Goal: Task Accomplishment & Management: Complete application form

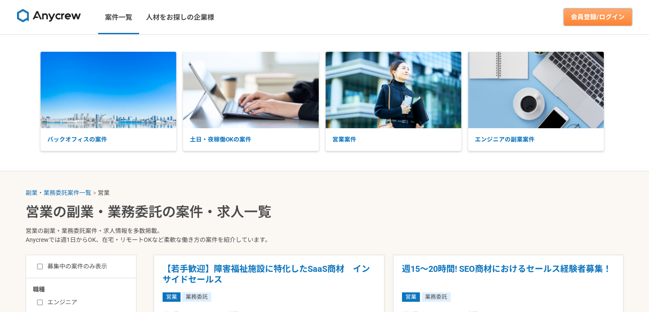
click at [595, 19] on link "会員登録/ログイン" at bounding box center [598, 17] width 68 height 17
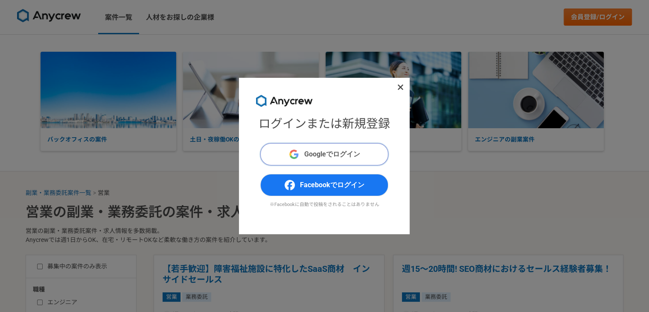
click at [335, 149] on span "Googleでログイン" at bounding box center [332, 154] width 56 height 10
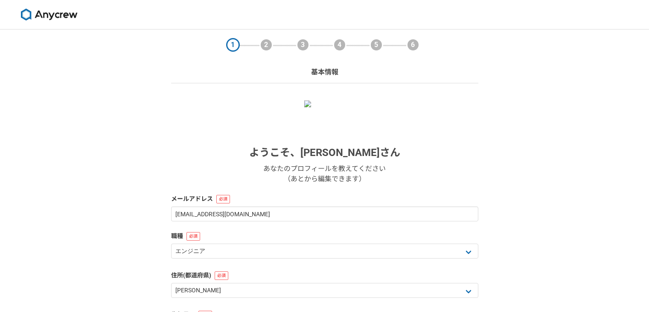
select select "13"
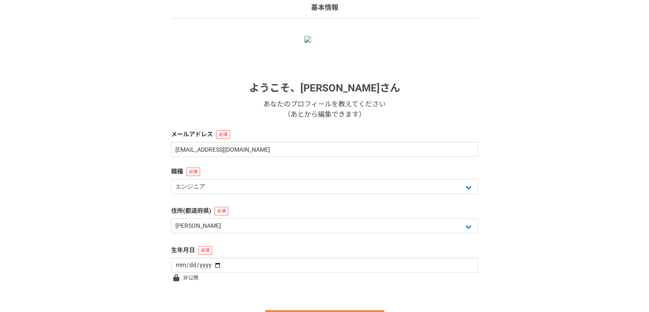
scroll to position [114, 0]
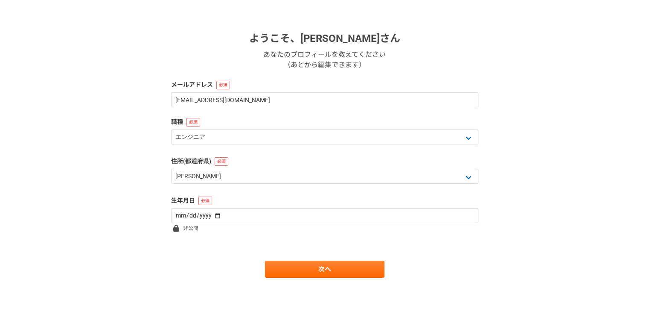
click at [287, 128] on div "職種 エンジニア デザイナー ライター 営業 マーケティング 企画・事業開発 バックオフィス その他" at bounding box center [324, 131] width 307 height 29
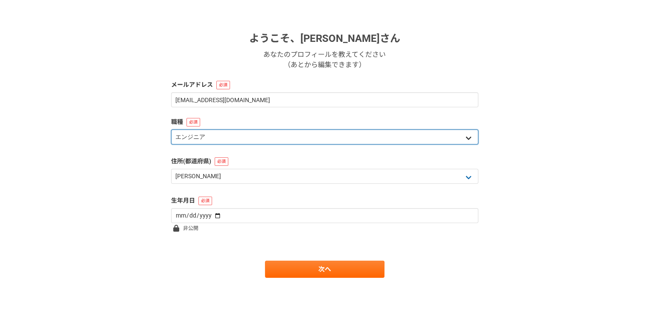
click at [287, 135] on select "エンジニア デザイナー ライター 営業 マーケティング 企画・事業開発 バックオフィス その他" at bounding box center [324, 136] width 307 height 15
select select "4"
click at [171, 129] on select "エンジニア デザイナー ライター 営業 マーケティング 企画・事業開発 バックオフィス その他" at bounding box center [324, 136] width 307 height 15
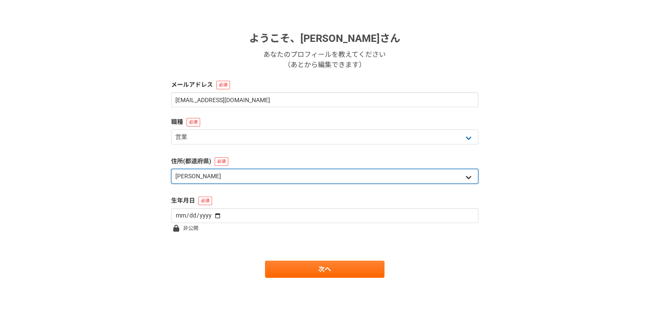
click at [285, 178] on select "北海道 [GEOGRAPHIC_DATA] [GEOGRAPHIC_DATA] [PERSON_NAME][GEOGRAPHIC_DATA] [PERSON_…" at bounding box center [324, 176] width 307 height 15
select select "11"
click at [171, 169] on select "北海道 [GEOGRAPHIC_DATA] [GEOGRAPHIC_DATA] [PERSON_NAME][GEOGRAPHIC_DATA] [PERSON_…" at bounding box center [324, 176] width 307 height 15
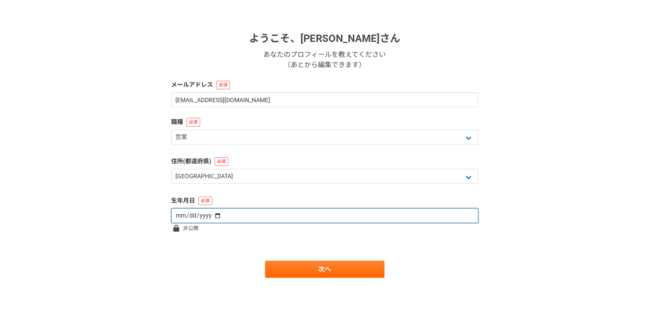
click at [283, 215] on input "date" at bounding box center [324, 215] width 307 height 15
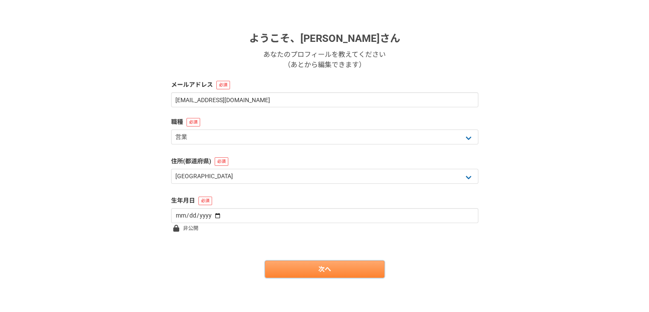
click at [293, 269] on link "次へ" at bounding box center [325, 268] width 120 height 17
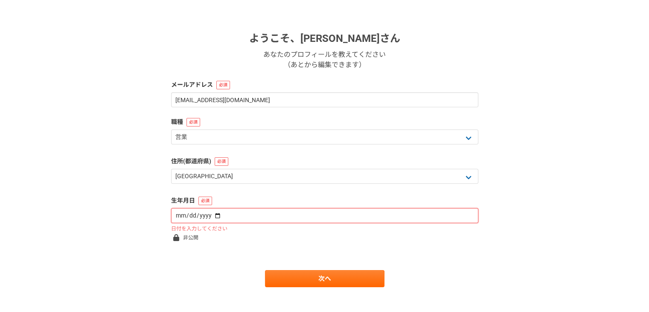
click at [215, 215] on input "date" at bounding box center [324, 215] width 307 height 15
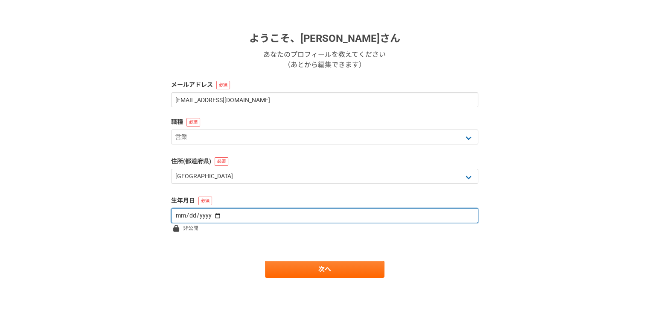
type input "[DATE]"
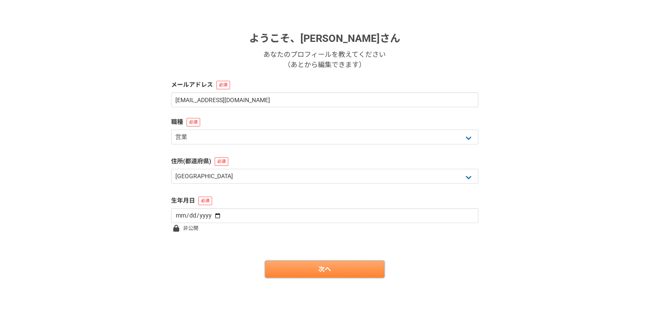
click at [319, 272] on link "次へ" at bounding box center [325, 268] width 120 height 17
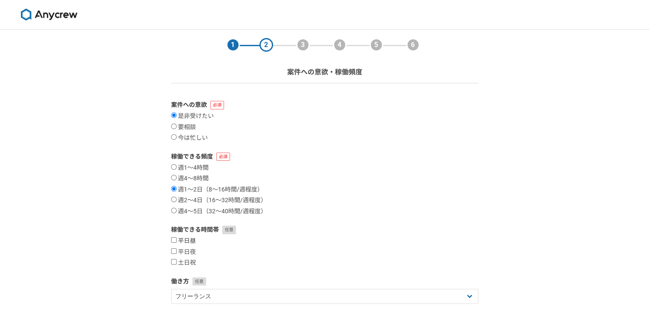
click at [186, 242] on label "平日昼" at bounding box center [183, 241] width 25 height 8
click at [177, 242] on input "平日昼" at bounding box center [174, 240] width 6 height 6
checkbox input "true"
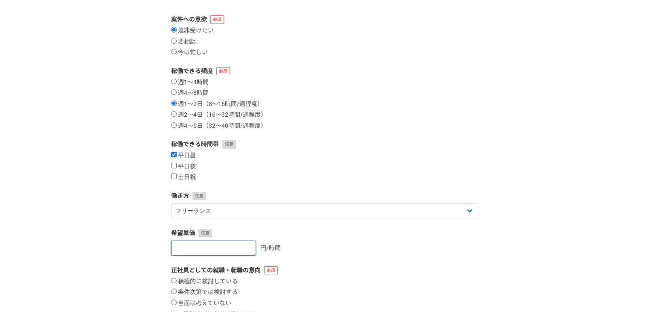
click at [227, 249] on input "number" at bounding box center [213, 247] width 85 height 15
type input "5000"
click at [363, 252] on div "5000 円/時間" at bounding box center [324, 247] width 307 height 15
click at [223, 303] on label "当面は考えていない" at bounding box center [201, 303] width 60 height 8
click at [177, 303] on input "当面は考えていない" at bounding box center [174, 302] width 6 height 6
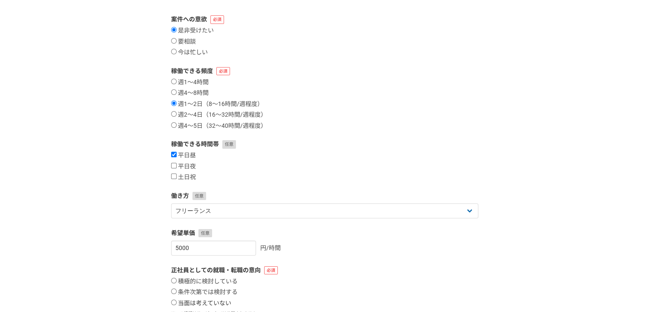
radio input "true"
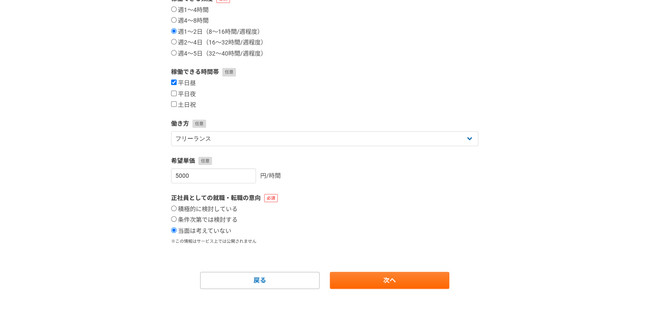
scroll to position [169, 0]
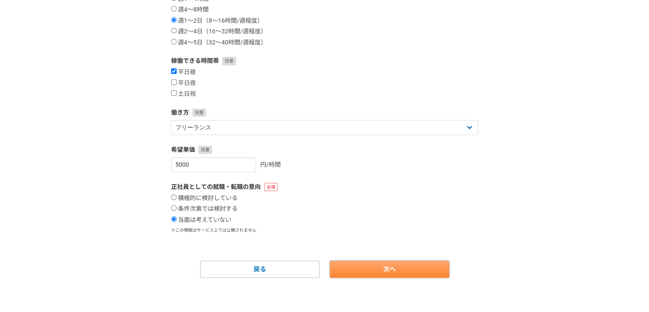
click at [405, 269] on link "次へ" at bounding box center [390, 268] width 120 height 17
select select
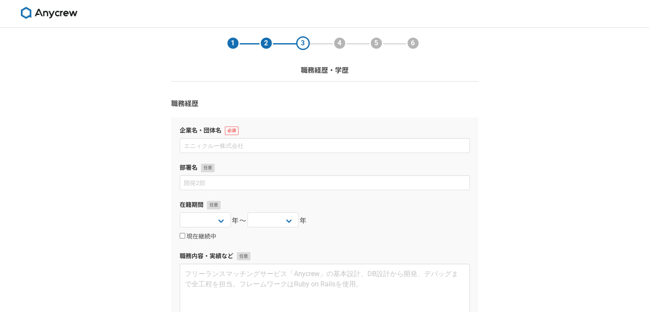
scroll to position [0, 0]
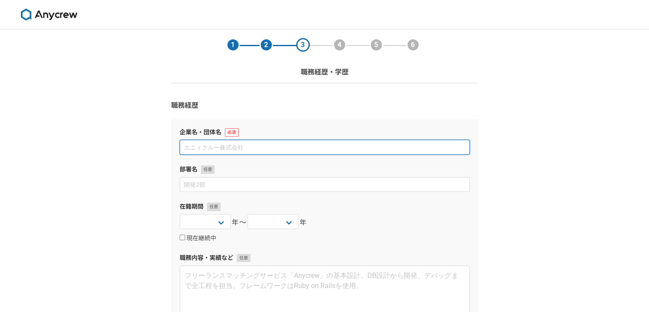
click at [232, 149] on input at bounding box center [325, 147] width 290 height 15
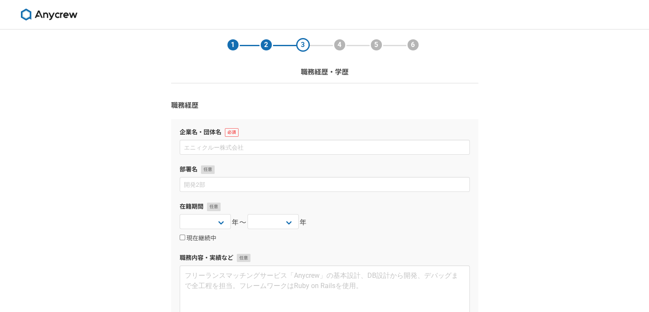
click at [280, 116] on form "職務経歴 企業名・団体名 部署名 在籍期間 [DATE] [DATE] [DATE] [DATE] [DATE] [DATE] [DATE] [DATE] […" at bounding box center [324, 276] width 307 height 353
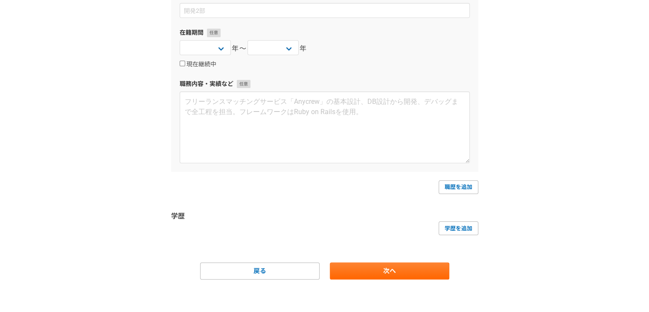
scroll to position [175, 0]
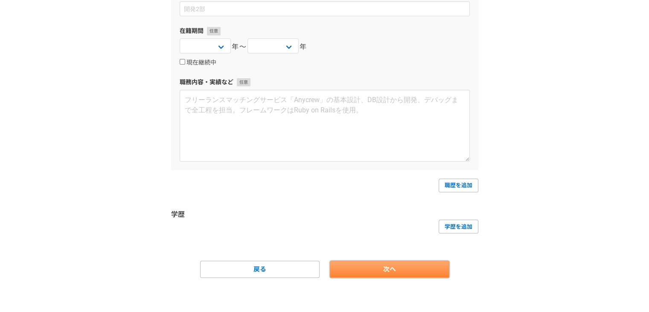
click at [376, 269] on link "次へ" at bounding box center [390, 268] width 120 height 17
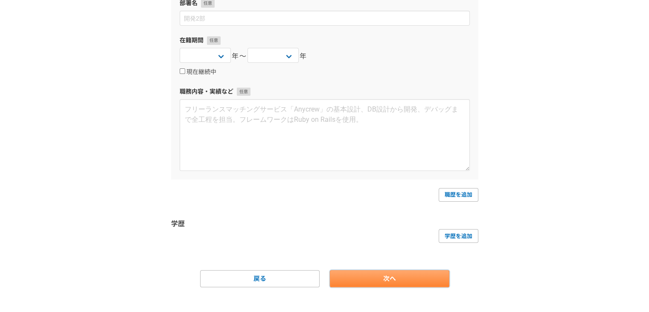
scroll to position [184, 0]
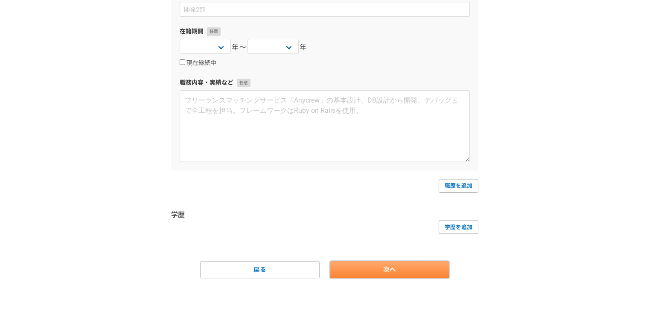
click at [384, 267] on link "次へ" at bounding box center [390, 269] width 120 height 17
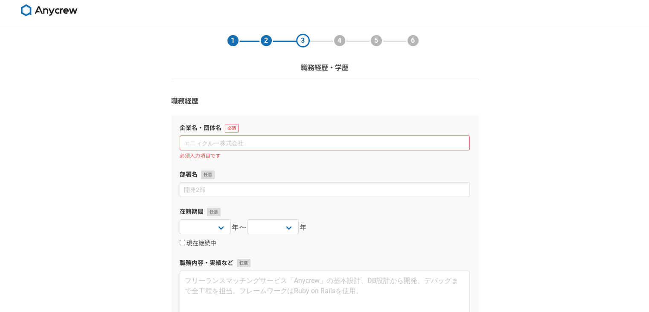
scroll to position [0, 0]
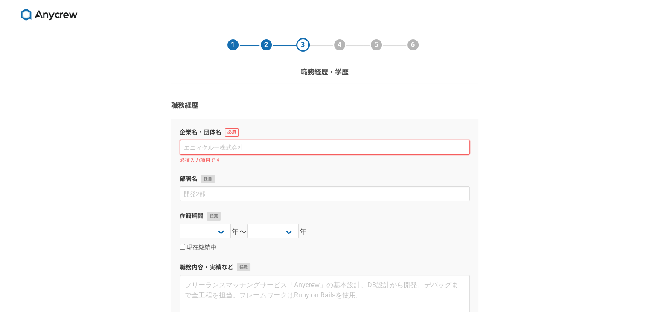
click at [255, 143] on input at bounding box center [325, 147] width 290 height 15
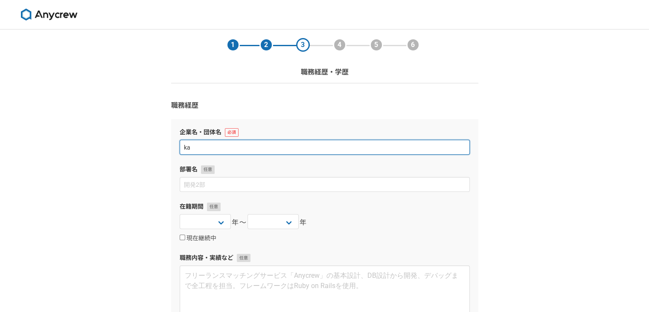
type input "k"
type input "（株）リクルートスタッフィングクラフツ"
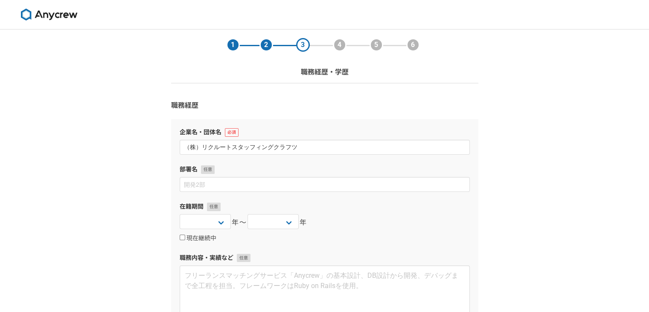
click at [408, 213] on div "在籍期間 [DATE] [DATE] [DATE] [DATE] [DATE] [DATE] [DATE] [DATE] [DATE] [DATE] [DAT…" at bounding box center [325, 222] width 290 height 41
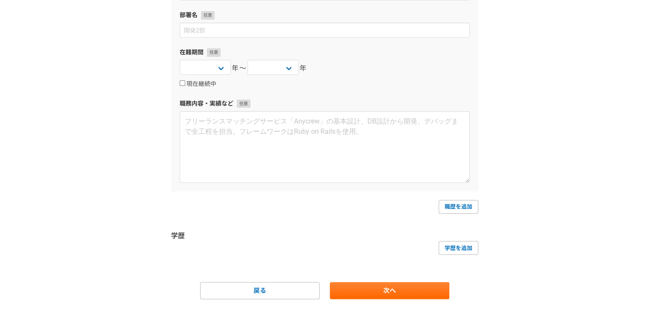
scroll to position [175, 0]
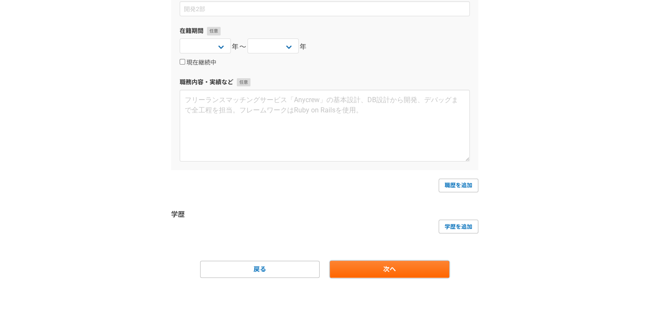
click at [401, 263] on link "次へ" at bounding box center [390, 268] width 120 height 17
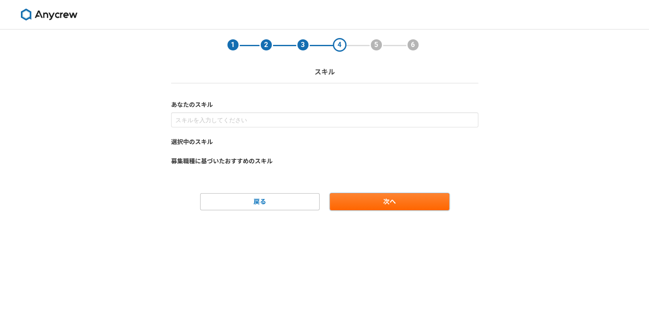
scroll to position [0, 0]
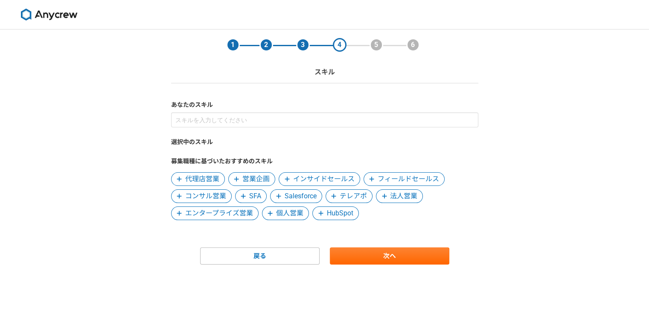
click at [216, 179] on span "代理店営業" at bounding box center [202, 179] width 34 height 10
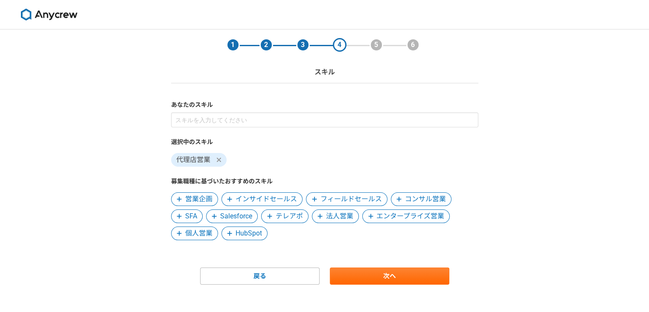
click at [352, 199] on span "フィールドセールス" at bounding box center [351, 199] width 61 height 10
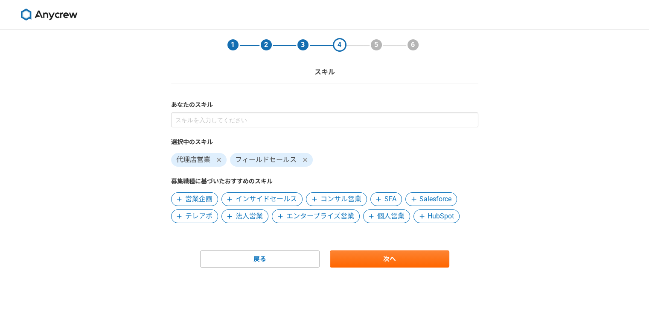
click at [355, 199] on span "コンサル営業" at bounding box center [341, 199] width 41 height 10
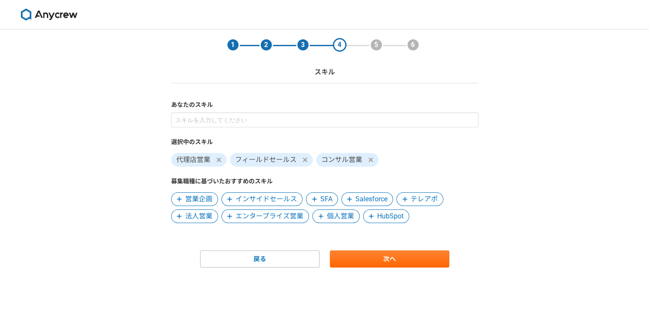
click at [204, 214] on span "法人営業" at bounding box center [198, 216] width 27 height 10
click at [241, 222] on span "エンタープライズ営業" at bounding box center [214, 216] width 87 height 14
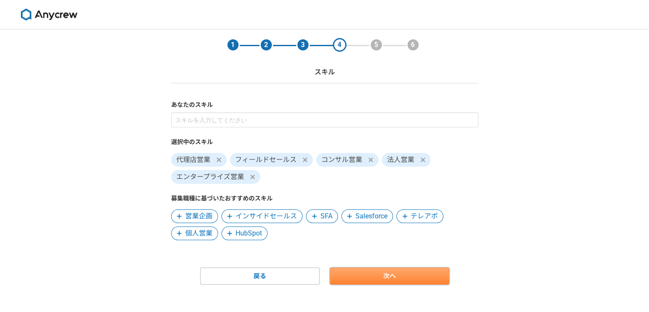
click at [410, 281] on link "次へ" at bounding box center [390, 275] width 120 height 17
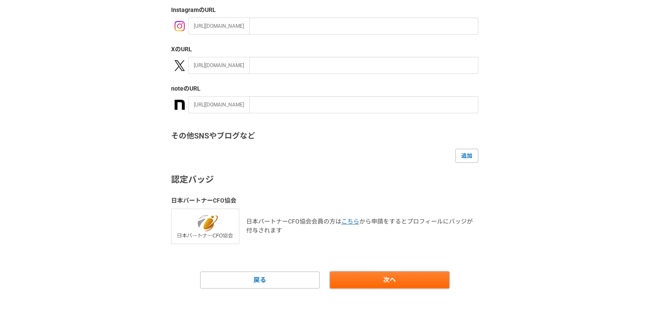
scroll to position [157, 0]
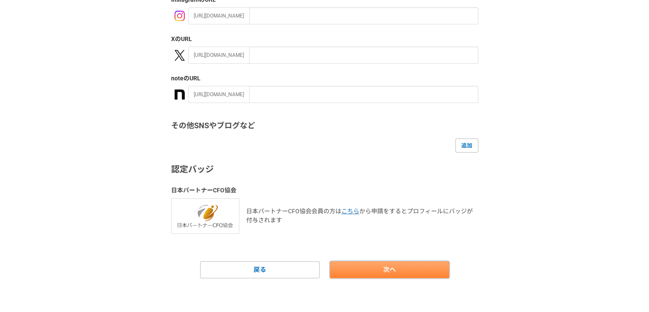
click at [407, 266] on link "次へ" at bounding box center [390, 269] width 120 height 17
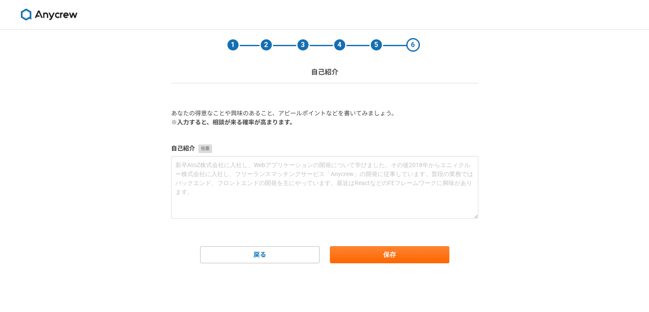
click at [407, 269] on main "1 2 3 4 5 6 自己紹介 あなたの得意なことや興味のあること、アピールポイントなどを書いてみましょう。 ※入力すると、相談が来る確率が高まります。 自…" at bounding box center [325, 163] width 324 height 268
click at [411, 260] on button "保存" at bounding box center [390, 254] width 120 height 17
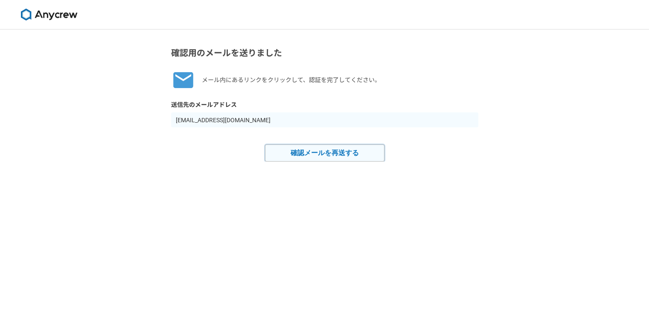
click at [372, 155] on button "確認メールを再送する" at bounding box center [325, 152] width 120 height 17
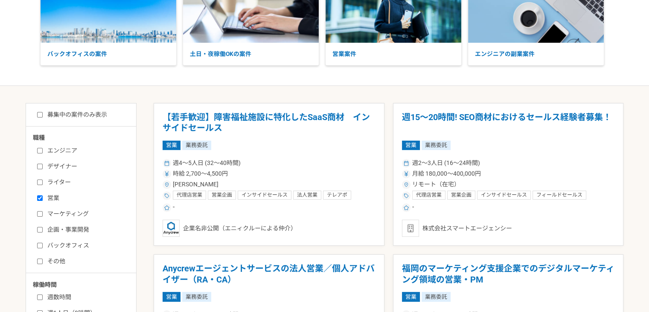
scroll to position [128, 0]
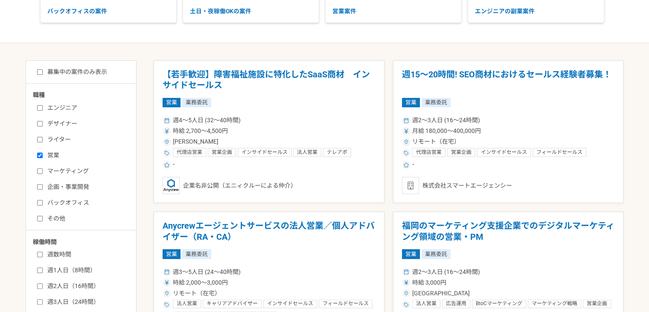
click at [72, 187] on label "企画・事業開発" at bounding box center [86, 186] width 98 height 9
click at [43, 187] on input "企画・事業開発" at bounding box center [40, 187] width 6 height 6
checkbox input "true"
click at [77, 204] on label "バックオフィス" at bounding box center [86, 202] width 98 height 9
click at [43, 204] on input "バックオフィス" at bounding box center [40, 203] width 6 height 6
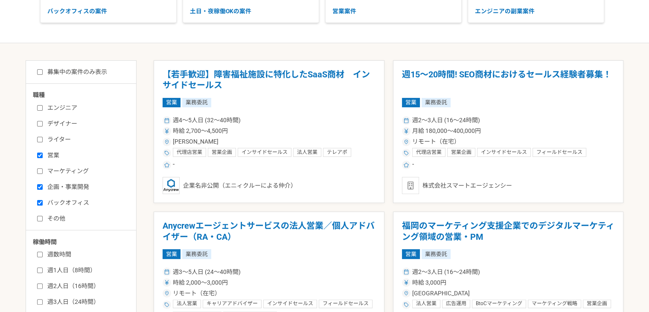
checkbox input "true"
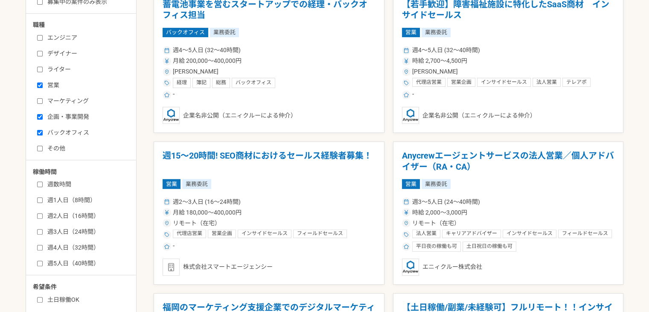
scroll to position [213, 0]
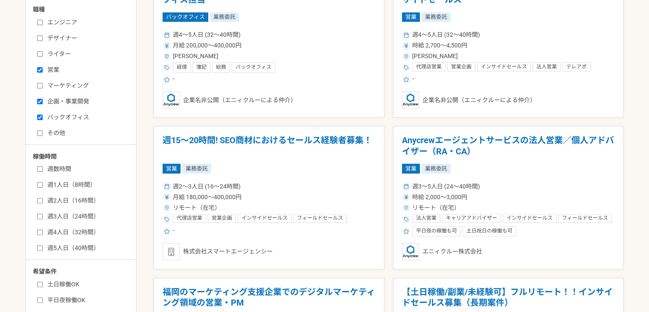
click at [76, 196] on label "週2人日（16時間）" at bounding box center [86, 200] width 98 height 9
click at [43, 198] on input "週2人日（16時間）" at bounding box center [40, 201] width 6 height 6
checkbox input "true"
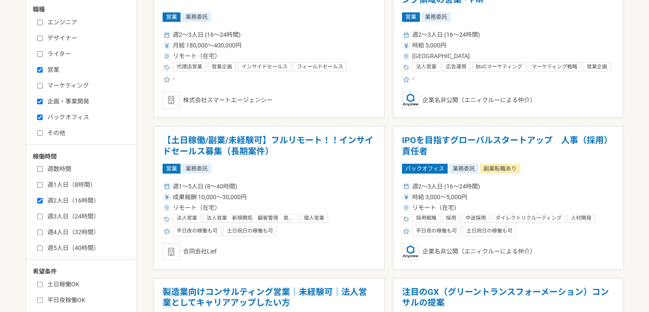
click at [75, 184] on label "週1人日（8時間）" at bounding box center [86, 184] width 98 height 9
click at [43, 184] on input "週1人日（8時間）" at bounding box center [40, 185] width 6 height 6
checkbox input "true"
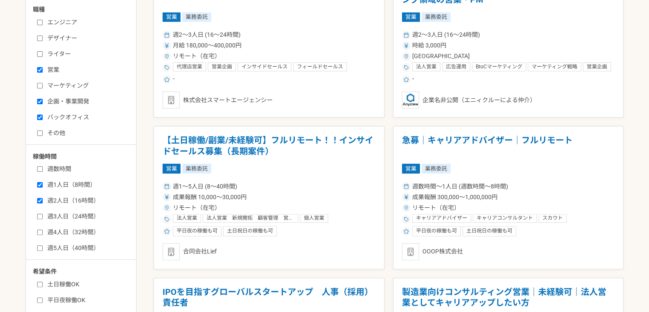
click at [55, 167] on label "週数時間" at bounding box center [86, 168] width 98 height 9
click at [43, 167] on input "週数時間" at bounding box center [40, 169] width 6 height 6
checkbox input "true"
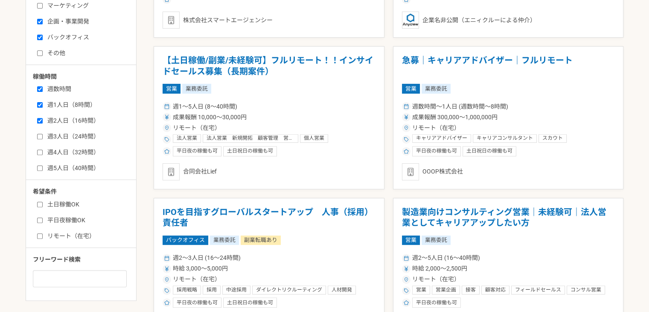
scroll to position [299, 0]
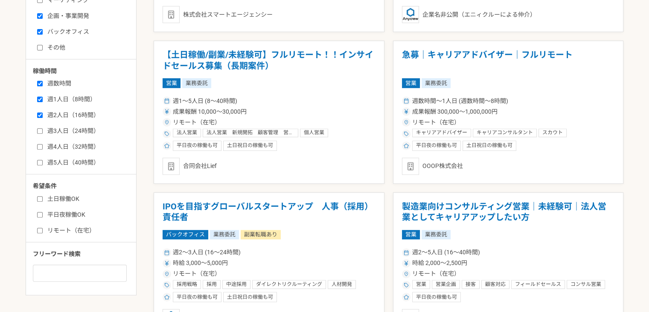
click at [76, 210] on label "平日夜稼働OK" at bounding box center [86, 214] width 98 height 9
click at [43, 212] on input "平日夜稼働OK" at bounding box center [40, 215] width 6 height 6
checkbox input "true"
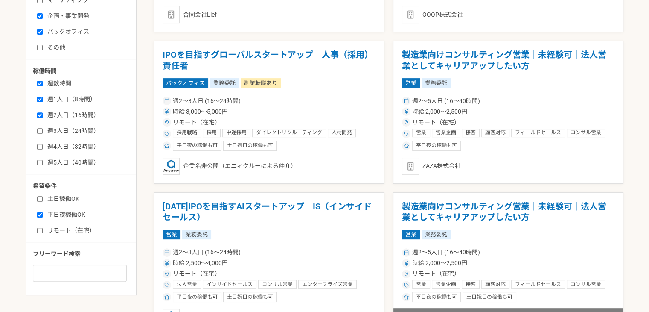
click at [77, 195] on label "土日稼働OK" at bounding box center [86, 198] width 98 height 9
click at [43, 196] on input "土日稼働OK" at bounding box center [40, 199] width 6 height 6
checkbox input "true"
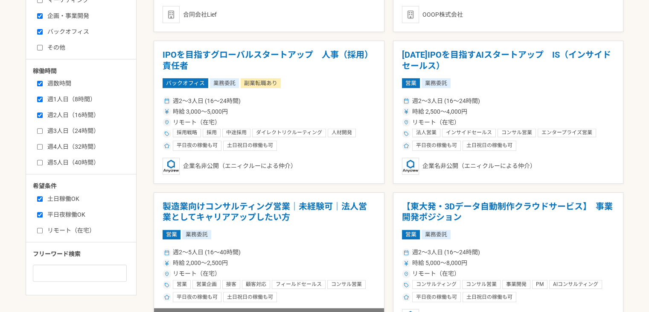
drag, startPoint x: 75, startPoint y: 228, endPoint x: 90, endPoint y: 226, distance: 14.7
click at [75, 227] on label "リモート（在宅）" at bounding box center [86, 230] width 98 height 9
click at [43, 227] on input "リモート（在宅）" at bounding box center [40, 230] width 6 height 6
checkbox input "true"
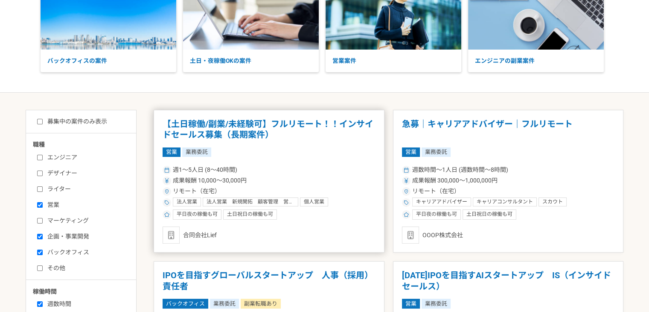
scroll to position [128, 0]
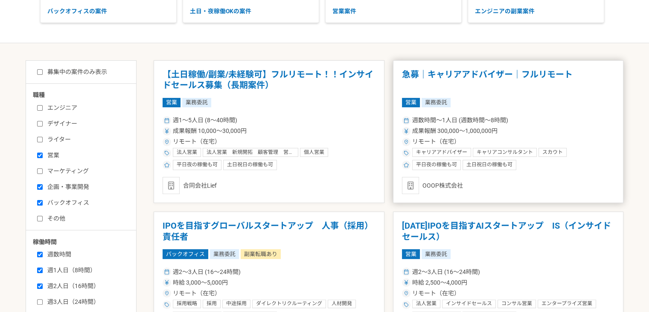
click at [508, 72] on h1 "急募｜キャリアアドバイザー｜フルリモート" at bounding box center [508, 80] width 213 height 22
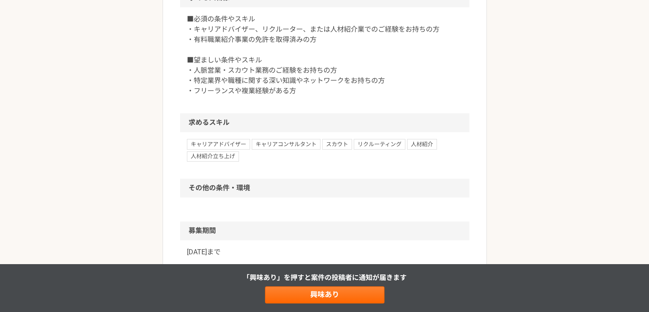
scroll to position [555, 0]
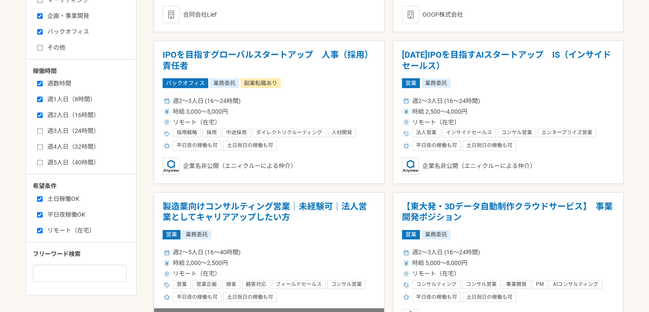
scroll to position [384, 0]
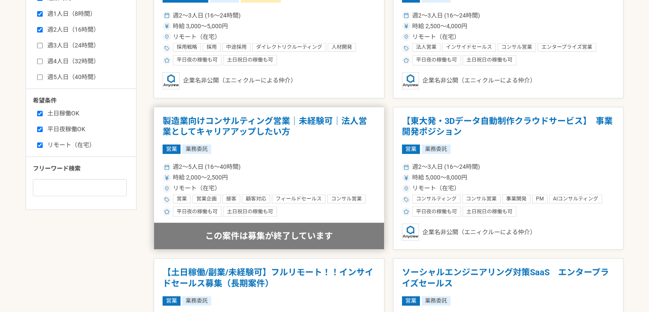
click at [314, 116] on h1 "製造業向けコンサルティング営業｜未経験可｜法人営業としてキャリアアップしたい方" at bounding box center [269, 127] width 213 height 22
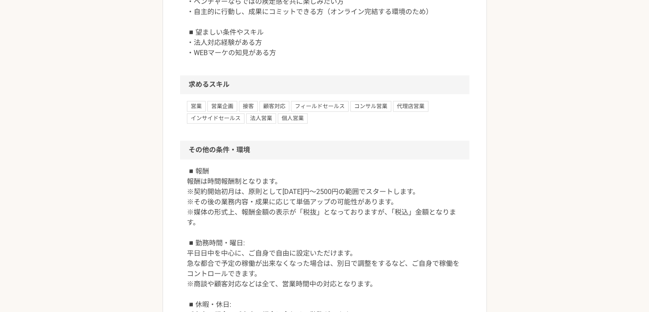
scroll to position [939, 0]
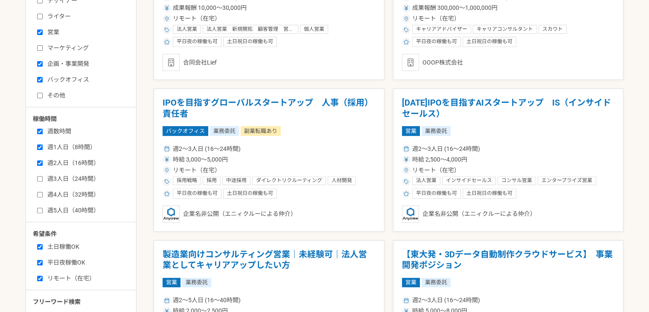
scroll to position [256, 0]
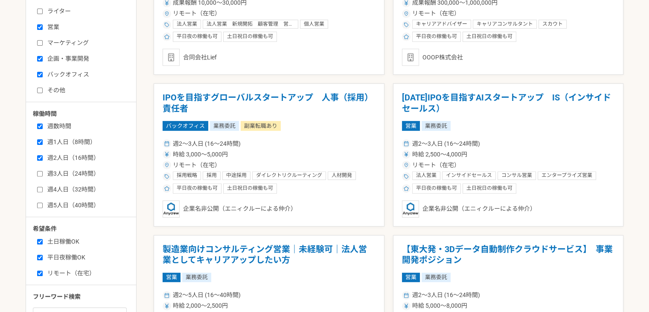
click at [56, 86] on label "その他" at bounding box center [86, 90] width 98 height 9
click at [43, 87] on input "その他" at bounding box center [40, 90] width 6 height 6
checkbox input "true"
